Goal: Information Seeking & Learning: Learn about a topic

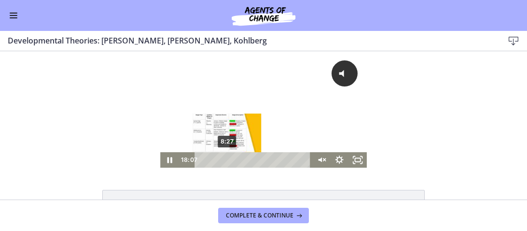
click at [227, 161] on div "8:27" at bounding box center [255, 159] width 106 height 15
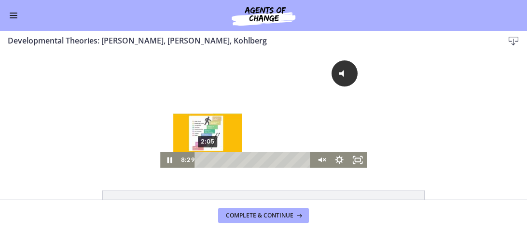
click at [208, 157] on div "2:05" at bounding box center [255, 159] width 106 height 15
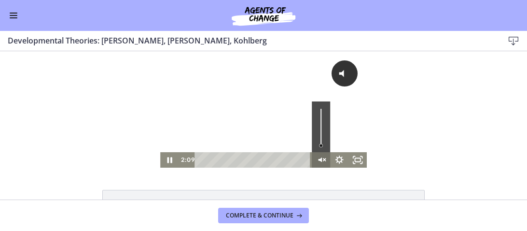
click at [321, 163] on icon "Unmute" at bounding box center [321, 159] width 18 height 15
click at [321, 118] on div "Volume" at bounding box center [321, 126] width 18 height 51
click at [323, 127] on div "Volume" at bounding box center [321, 126] width 18 height 51
click at [323, 128] on div "Volume" at bounding box center [321, 127] width 8 height 8
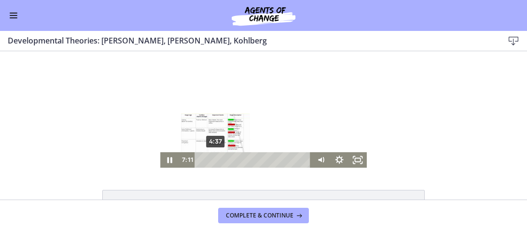
click at [216, 160] on div "4:37" at bounding box center [255, 159] width 106 height 15
click at [211, 160] on div "3:12" at bounding box center [255, 159] width 106 height 15
click at [215, 160] on div "4:28" at bounding box center [255, 159] width 106 height 15
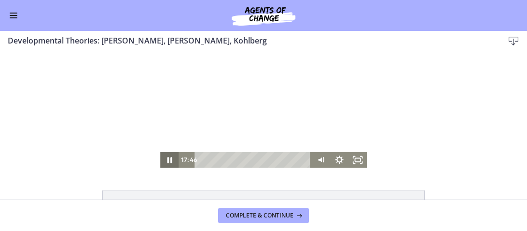
click at [169, 157] on icon "Pause" at bounding box center [169, 159] width 18 height 15
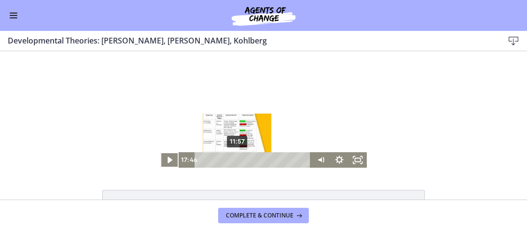
click at [238, 161] on div "11:57" at bounding box center [255, 159] width 106 height 15
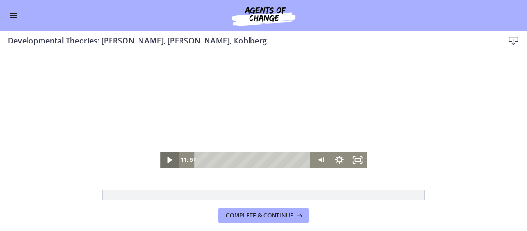
click at [174, 159] on icon "Play Video" at bounding box center [170, 159] width 18 height 15
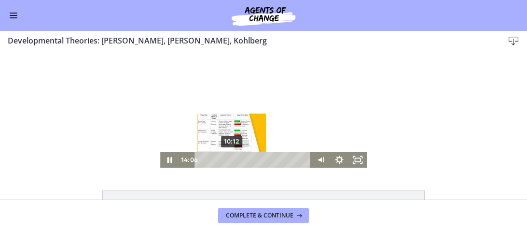
click at [233, 161] on div "10:12" at bounding box center [255, 159] width 106 height 15
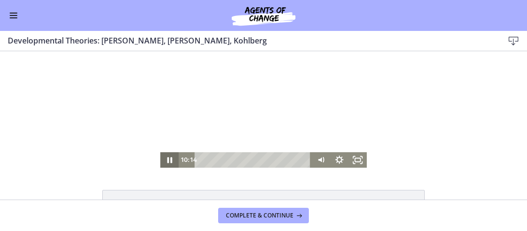
click at [164, 156] on icon "Pause" at bounding box center [169, 159] width 18 height 15
